Goal: Navigation & Orientation: Find specific page/section

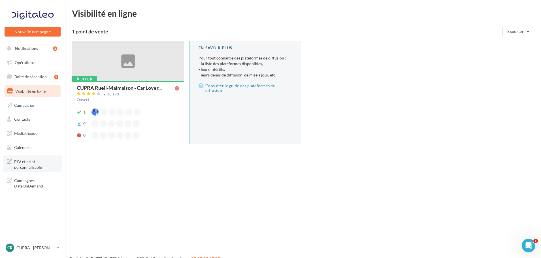
click at [35, 171] on link "PLV et print personnalisable" at bounding box center [32, 164] width 58 height 17
click at [37, 130] on link "Médiathèque" at bounding box center [32, 133] width 58 height 12
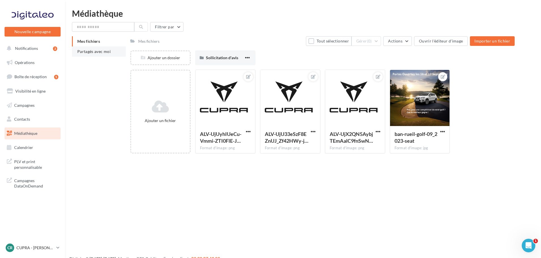
click at [85, 51] on span "Partagés avec moi" at bounding box center [93, 51] width 33 height 5
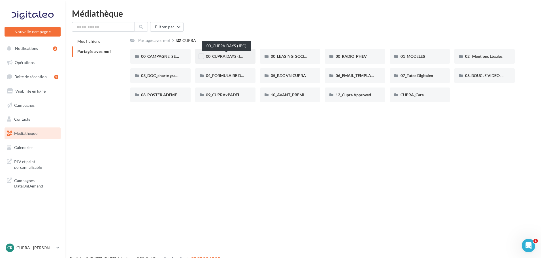
click at [234, 58] on span "00_CUPRA DAYS (JPO)" at bounding box center [226, 56] width 41 height 5
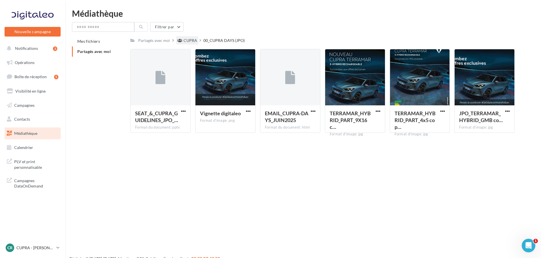
click at [184, 41] on div "CUPRA" at bounding box center [191, 41] width 14 height 6
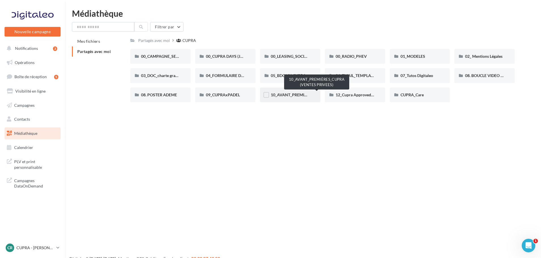
click at [295, 94] on span "10_AVANT_PREMIÈRES_CUPRA (VENTES PRIVEES)" at bounding box center [317, 94] width 93 height 5
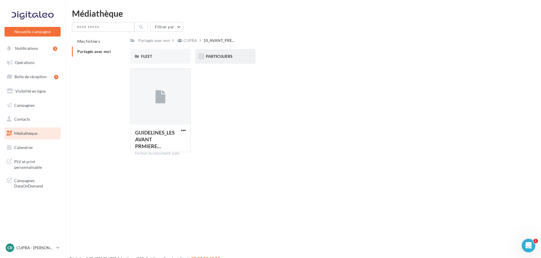
click at [204, 58] on label at bounding box center [202, 57] width 6 height 6
click at [228, 58] on span "PARTICULIERS" at bounding box center [219, 56] width 27 height 5
click at [218, 55] on span "PARTICULIERS" at bounding box center [219, 56] width 27 height 5
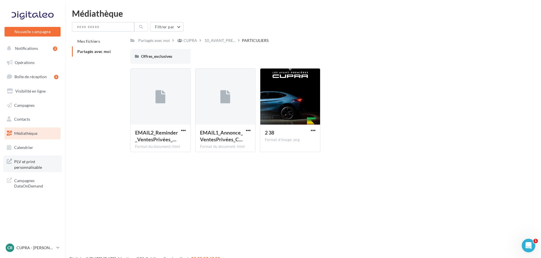
click at [44, 167] on span "PLV et print personnalisable" at bounding box center [36, 164] width 44 height 12
